Goal: Task Accomplishment & Management: Manage account settings

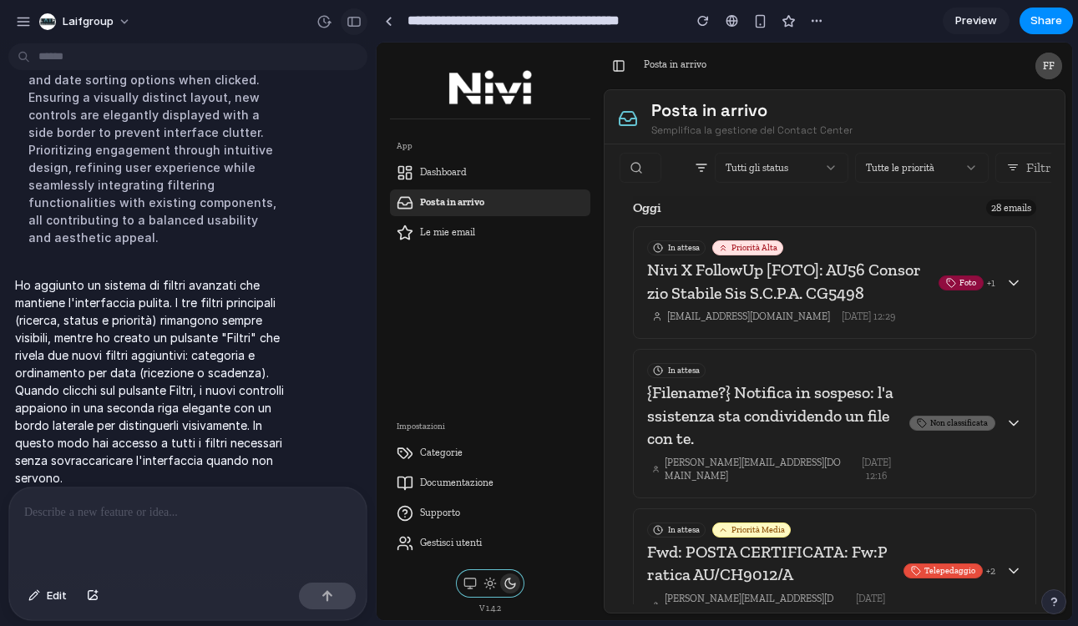
click at [362, 31] on div at bounding box center [339, 21] width 57 height 27
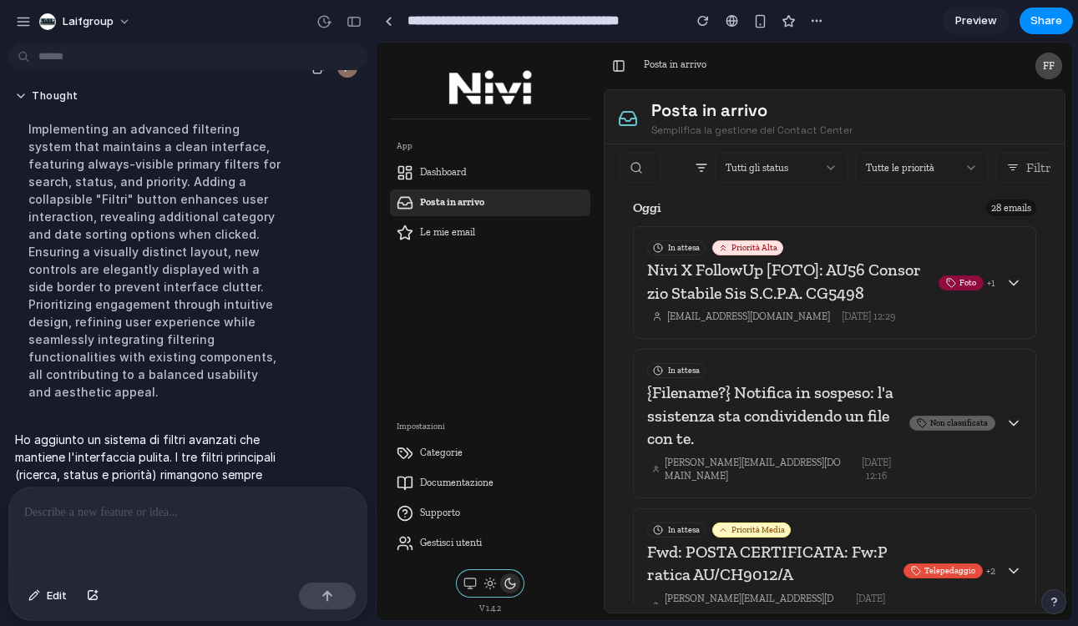
scroll to position [313, 0]
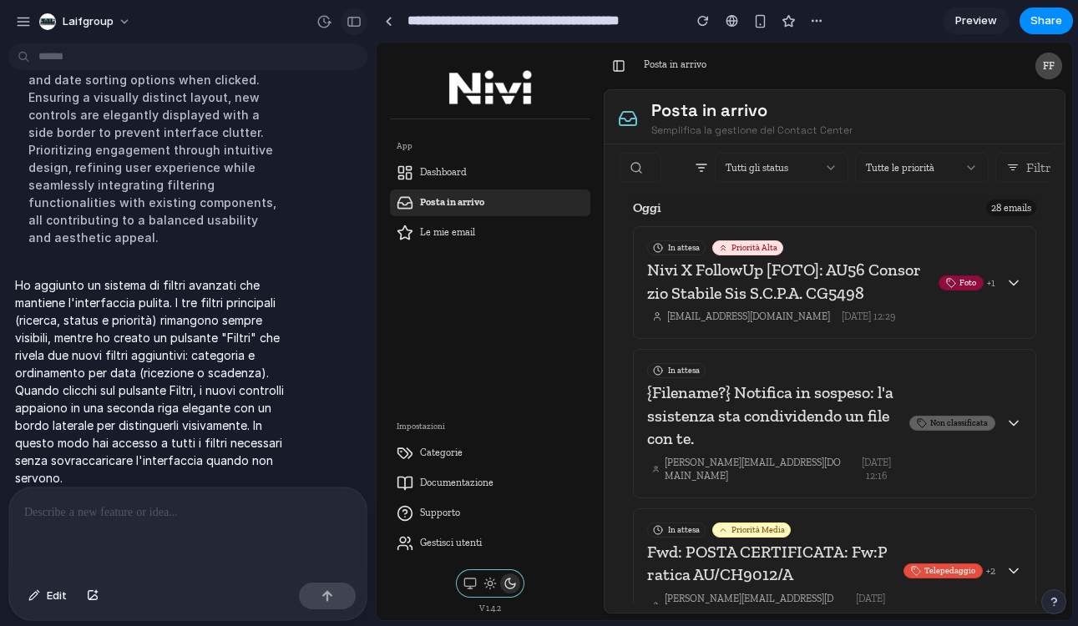
click at [347, 22] on div "button" at bounding box center [353, 22] width 15 height 12
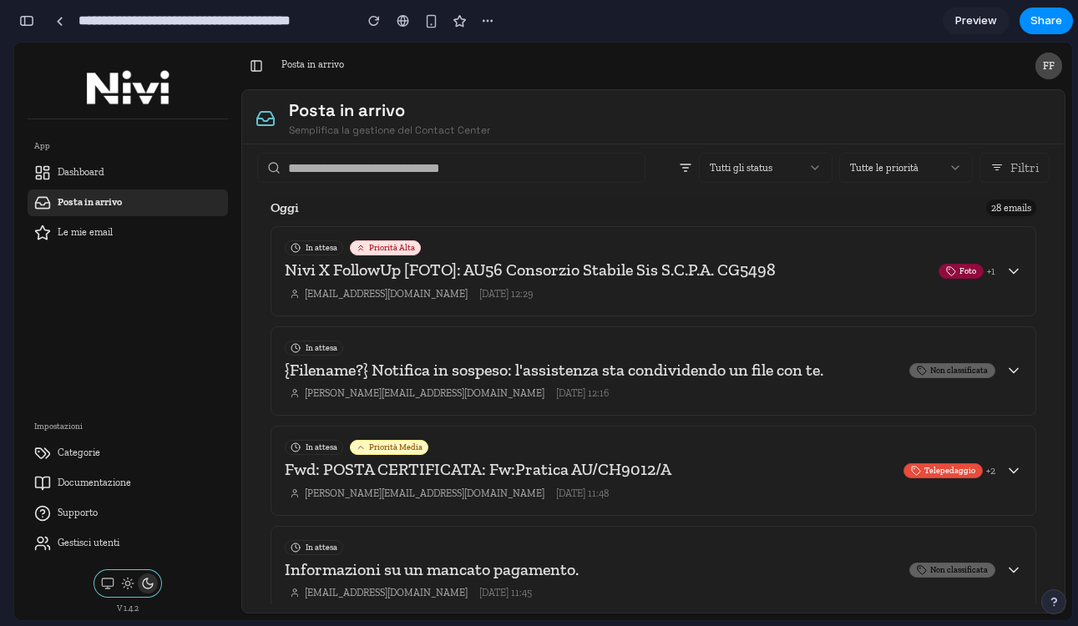
click at [1018, 175] on button "Filtri" at bounding box center [1014, 168] width 70 height 30
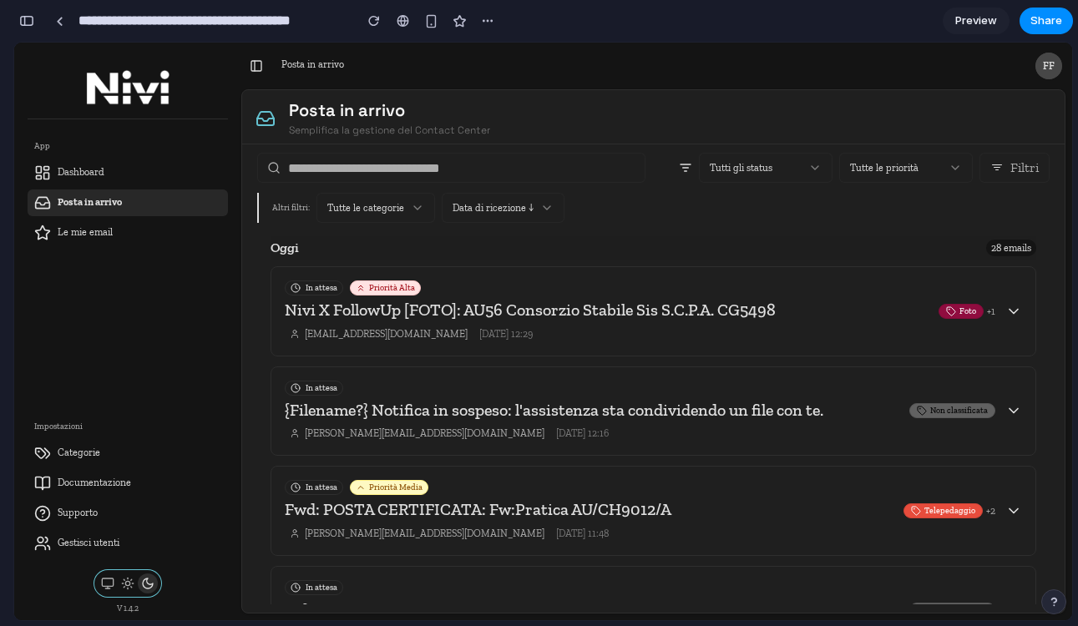
click at [1014, 168] on span "Filtri" at bounding box center [1024, 167] width 28 height 15
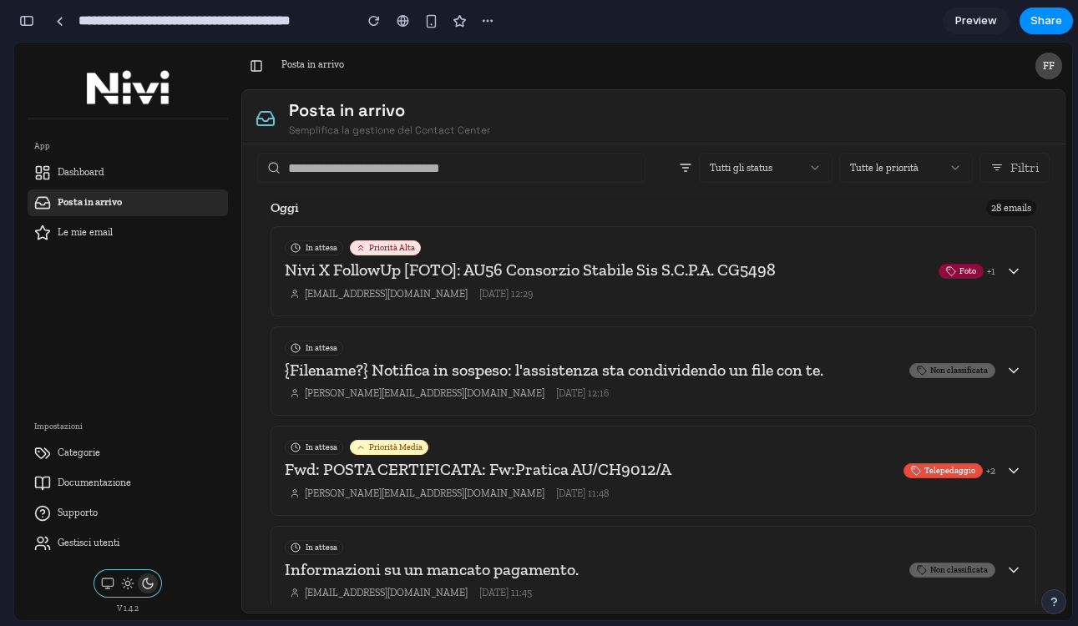
click at [1014, 168] on span "Filtri" at bounding box center [1024, 167] width 28 height 15
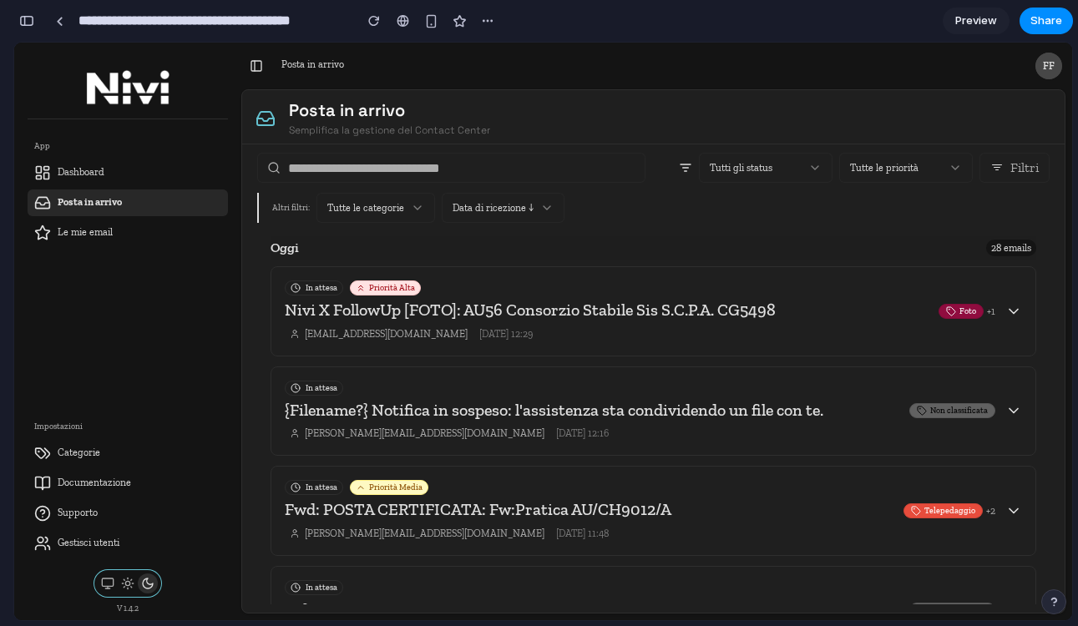
click at [425, 206] on div "Tutte le categorie" at bounding box center [375, 208] width 119 height 30
click at [409, 215] on div "Tutte le categorie" at bounding box center [375, 208] width 119 height 30
click at [488, 215] on div "Data di ricezione ↓" at bounding box center [503, 208] width 123 height 30
click at [553, 209] on div "Data di ricezione ↓" at bounding box center [503, 208] width 123 height 30
click at [275, 207] on span "Altri filtri:" at bounding box center [291, 208] width 38 height 10
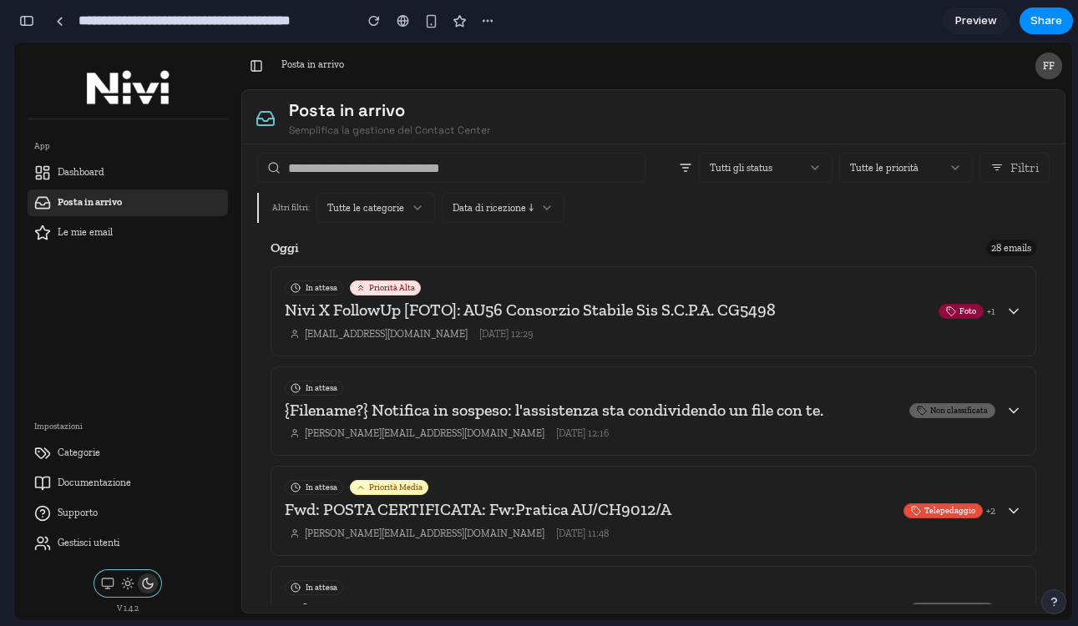
click at [548, 203] on icon at bounding box center [546, 207] width 13 height 13
click at [492, 215] on div "Data di ricezione ↓" at bounding box center [503, 208] width 123 height 30
click at [25, 15] on div "button" at bounding box center [26, 21] width 15 height 12
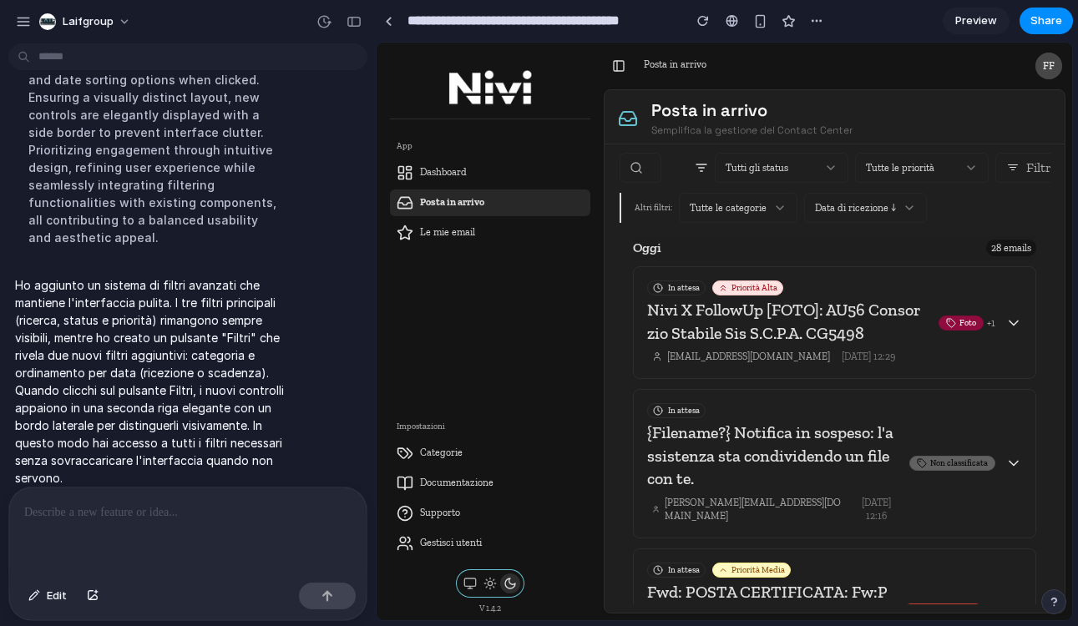
click at [25, 15] on div "button" at bounding box center [23, 21] width 15 height 15
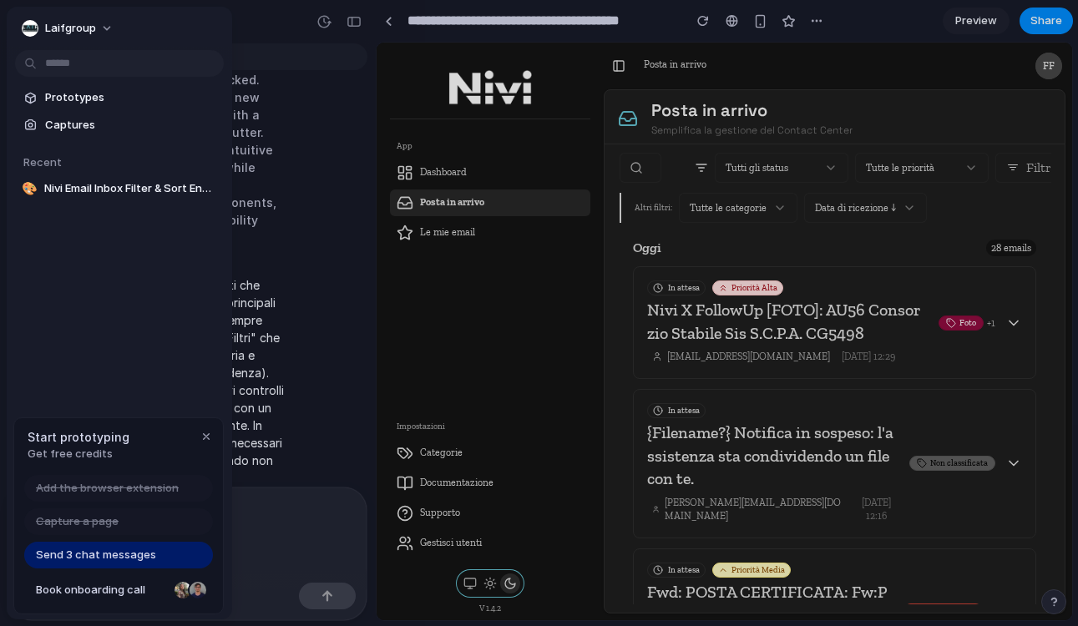
click at [356, 117] on div at bounding box center [539, 313] width 1078 height 626
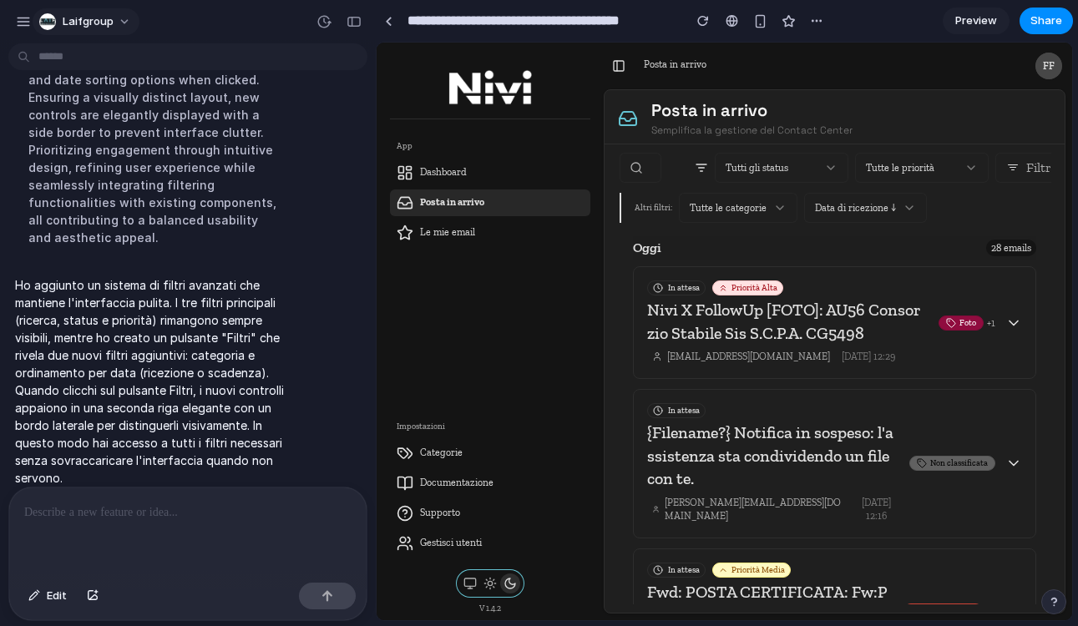
click at [74, 25] on span "laifgroup" at bounding box center [88, 21] width 51 height 17
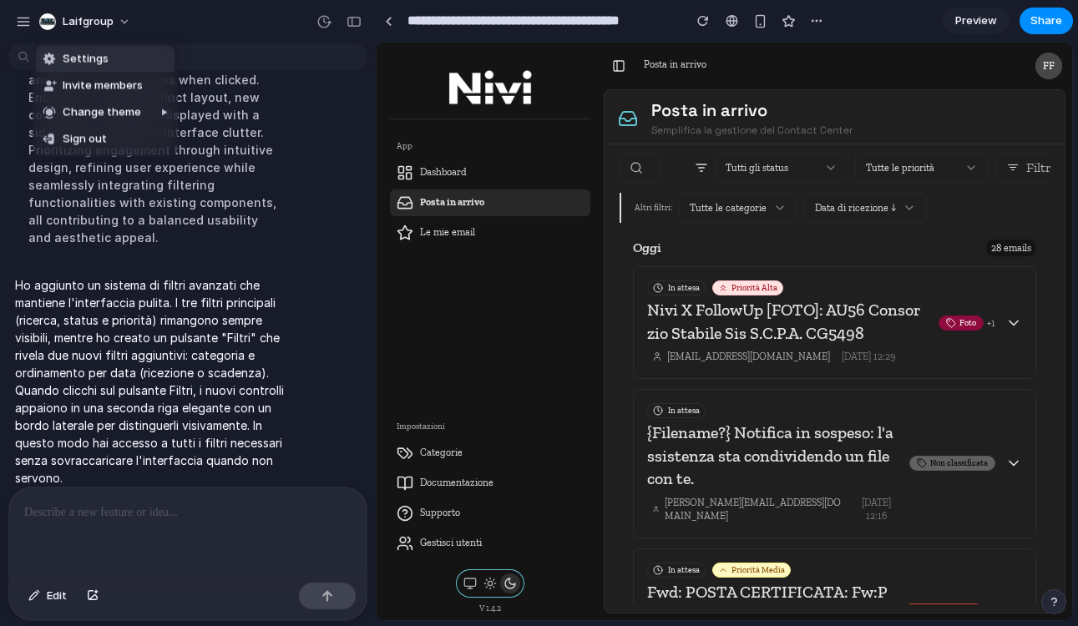
click at [86, 57] on span "Settings" at bounding box center [86, 59] width 46 height 17
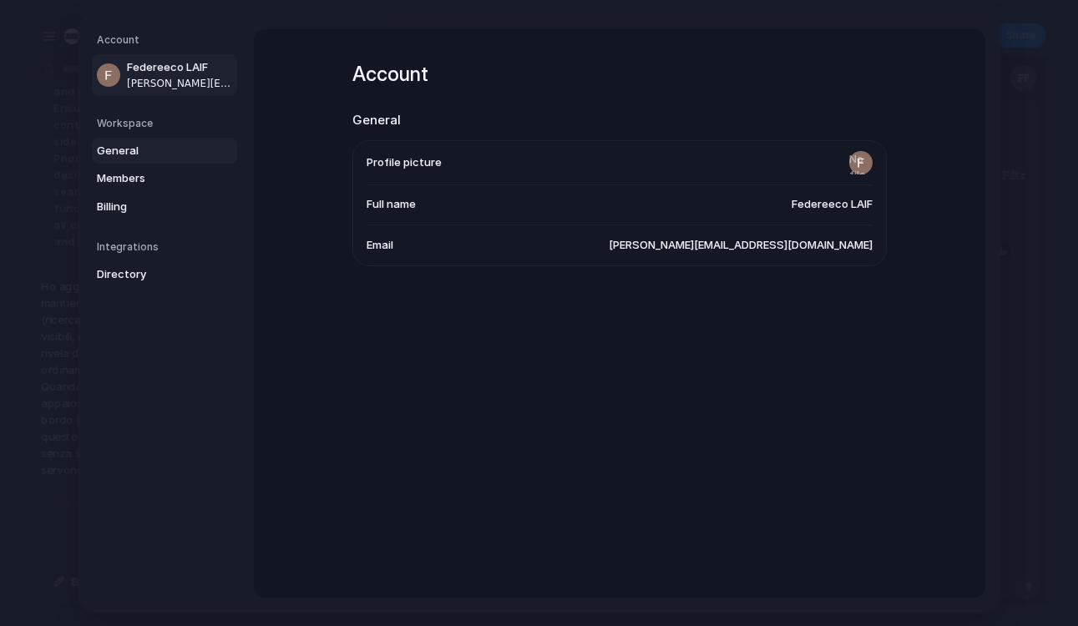
click at [162, 149] on span "General" at bounding box center [150, 150] width 107 height 17
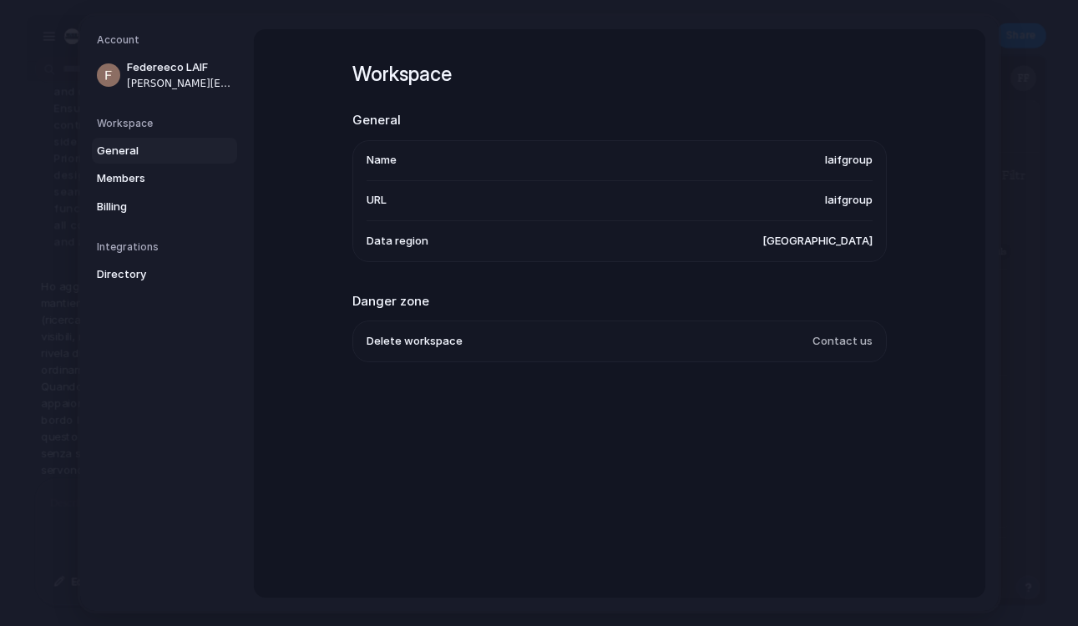
click at [422, 240] on span "Data region" at bounding box center [397, 241] width 62 height 17
click at [158, 184] on span "Members" at bounding box center [150, 178] width 107 height 17
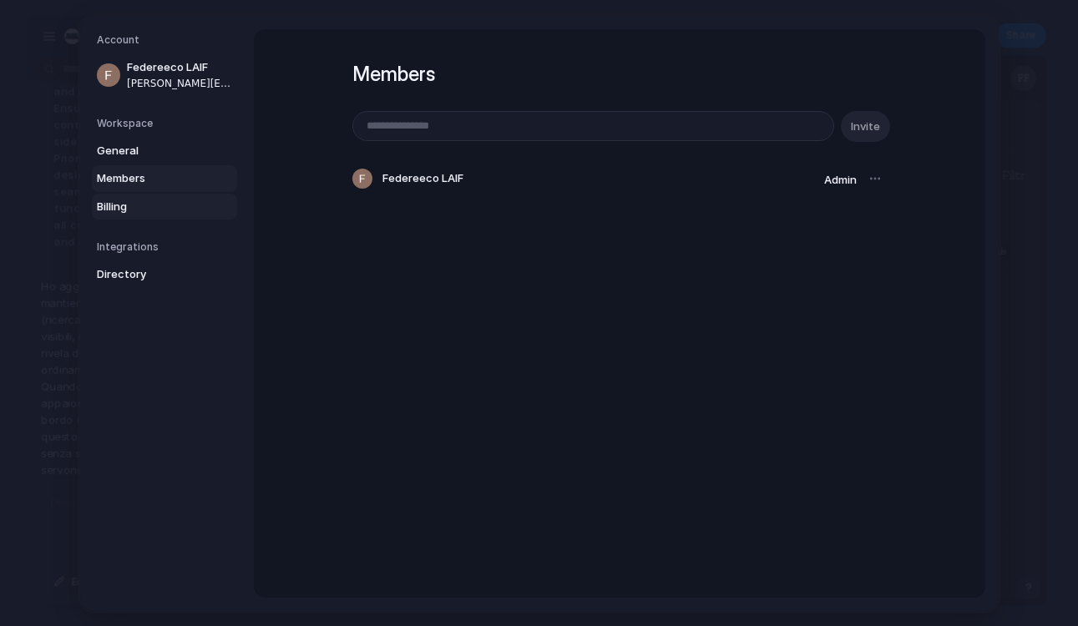
click at [153, 201] on span "Billing" at bounding box center [150, 206] width 107 height 17
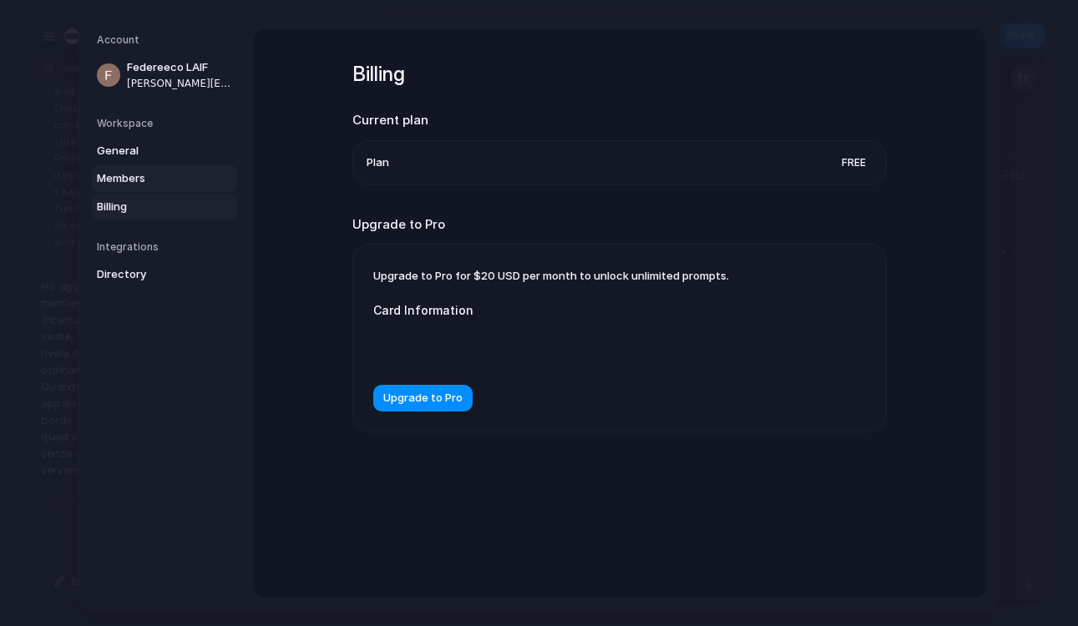
click at [144, 177] on span "Members" at bounding box center [150, 178] width 107 height 17
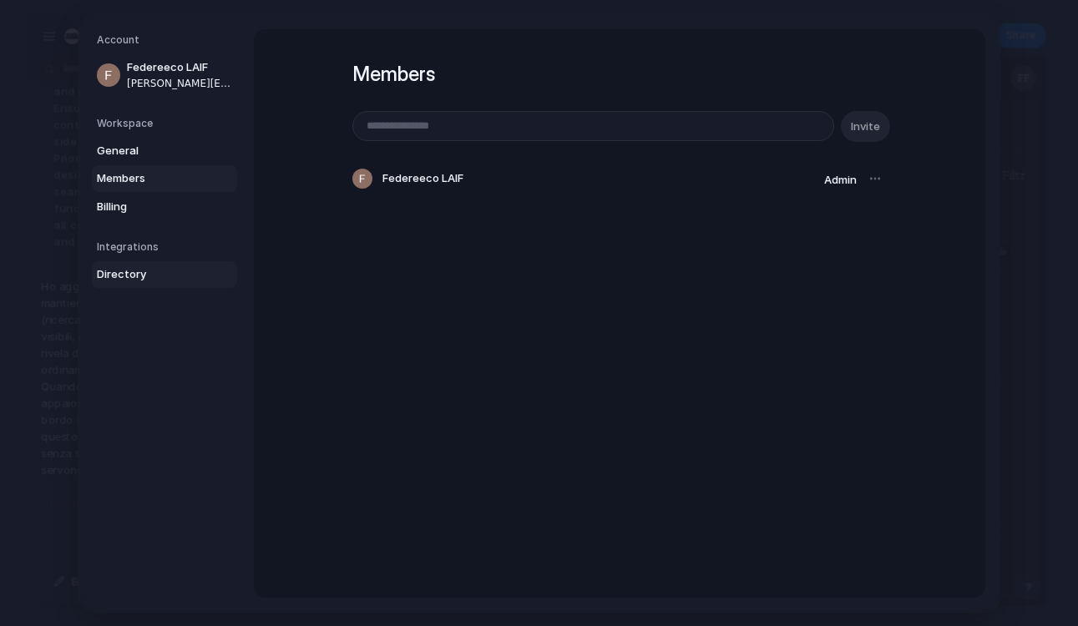
click at [141, 276] on span "Directory" at bounding box center [150, 274] width 107 height 17
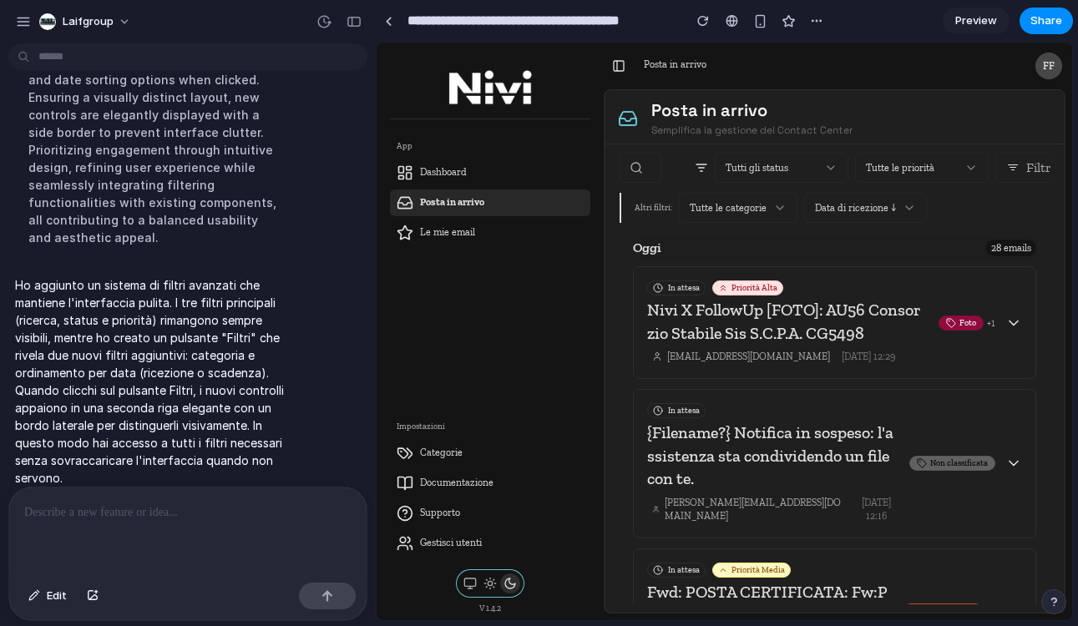
click at [886, 209] on span "Data di ricezione ↓" at bounding box center [855, 207] width 81 height 13
click at [651, 167] on input "search" at bounding box center [640, 168] width 42 height 30
click at [801, 181] on div "Tutti gli status" at bounding box center [782, 168] width 134 height 30
click at [801, 174] on div "Tutti gli status" at bounding box center [782, 168] width 134 height 30
click at [839, 174] on div "Tutti gli status" at bounding box center [782, 168] width 134 height 30
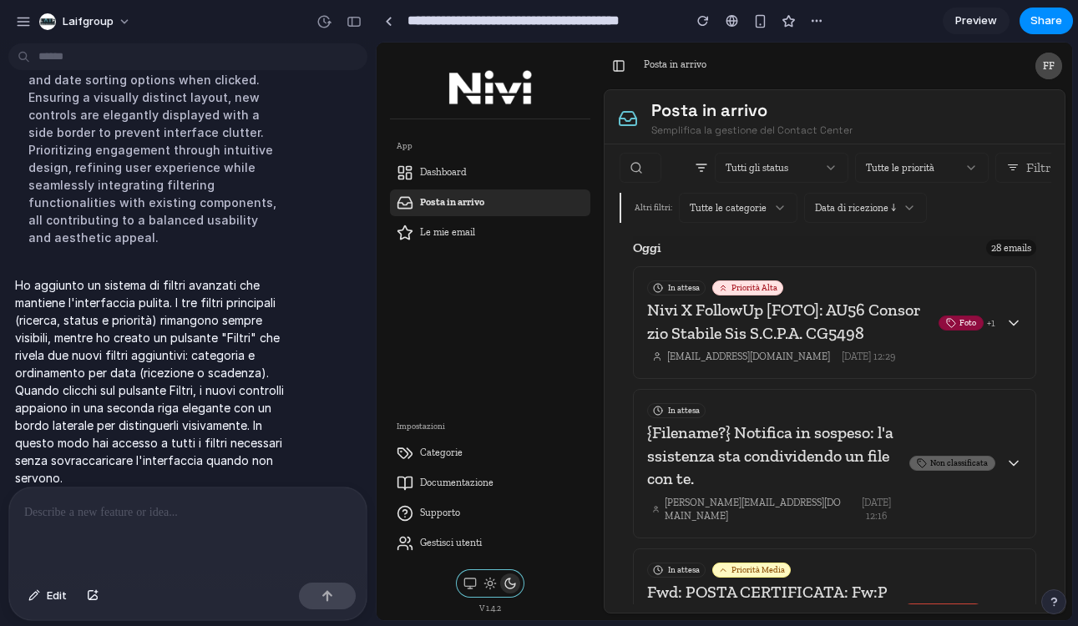
click at [826, 167] on icon at bounding box center [830, 167] width 13 height 13
click at [904, 205] on icon at bounding box center [908, 207] width 13 height 13
click at [1026, 166] on span "Filtri" at bounding box center [1040, 167] width 28 height 15
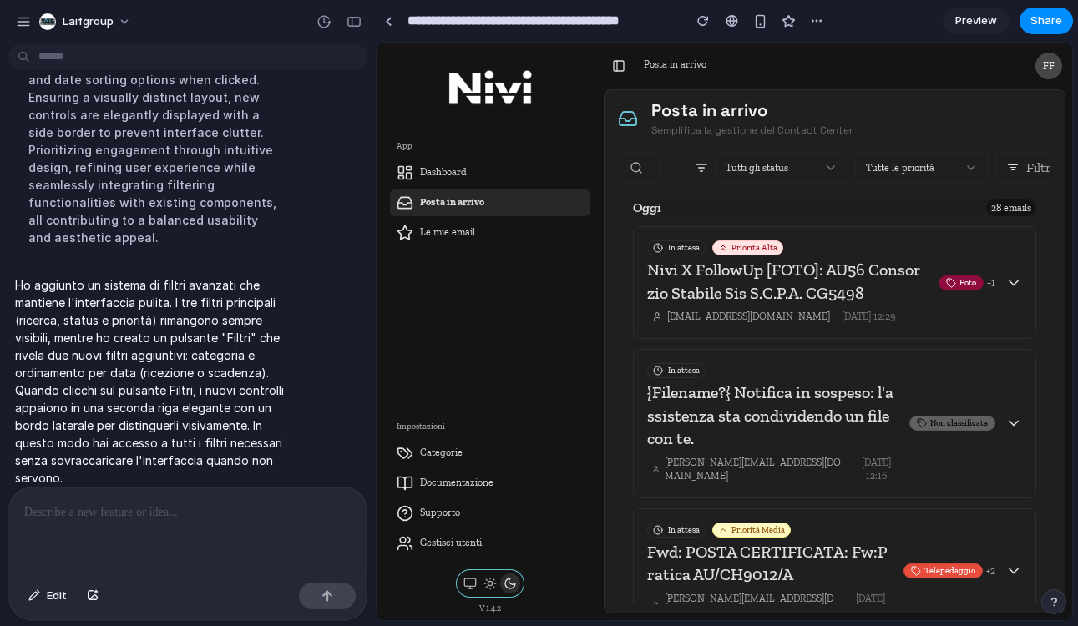
click at [885, 162] on span "Tutte le priorità" at bounding box center [900, 167] width 68 height 13
click at [817, 175] on div "Tutti gli status" at bounding box center [782, 168] width 134 height 30
click at [821, 171] on div "Tutti gli status" at bounding box center [782, 168] width 134 height 30
click at [1025, 164] on button "Filtri" at bounding box center [1030, 168] width 70 height 30
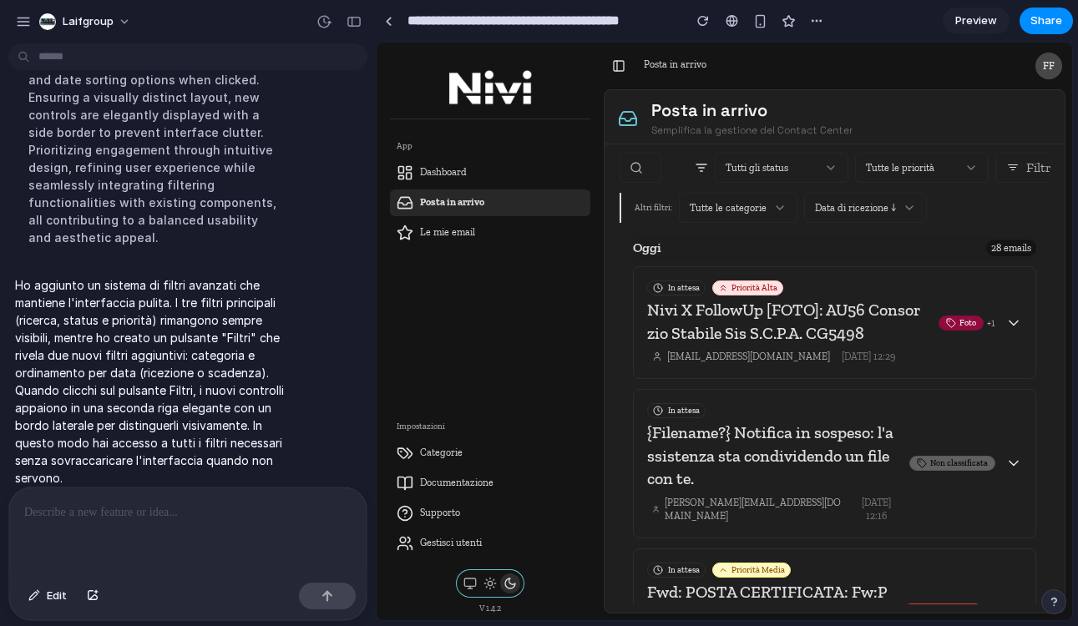
click at [1025, 163] on button "Filtri" at bounding box center [1030, 168] width 70 height 30
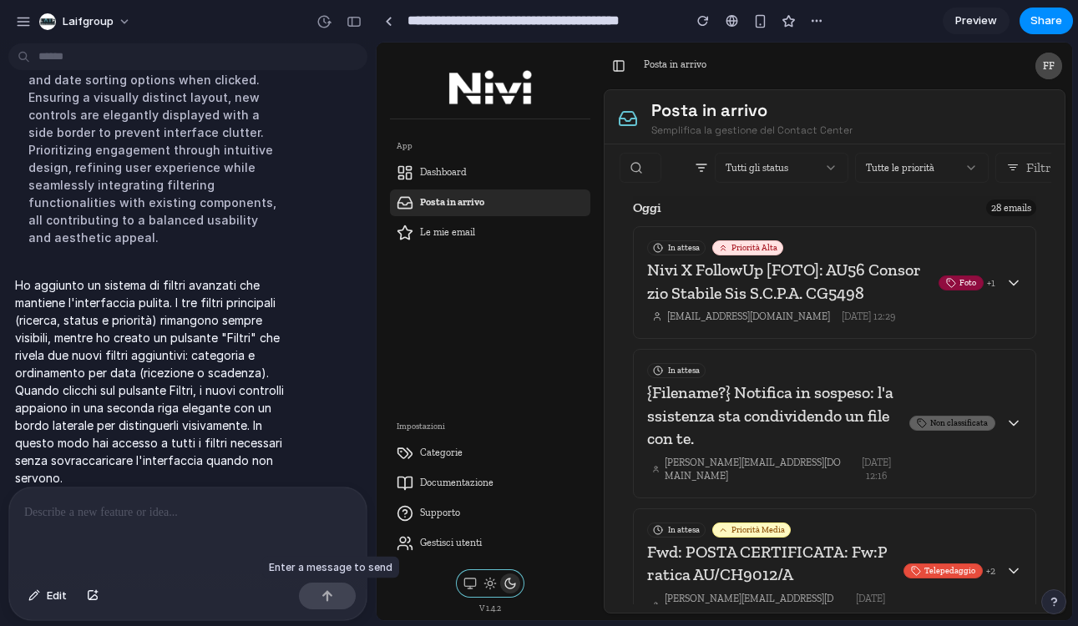
click at [326, 593] on div at bounding box center [327, 596] width 57 height 27
